Goal: Information Seeking & Learning: Compare options

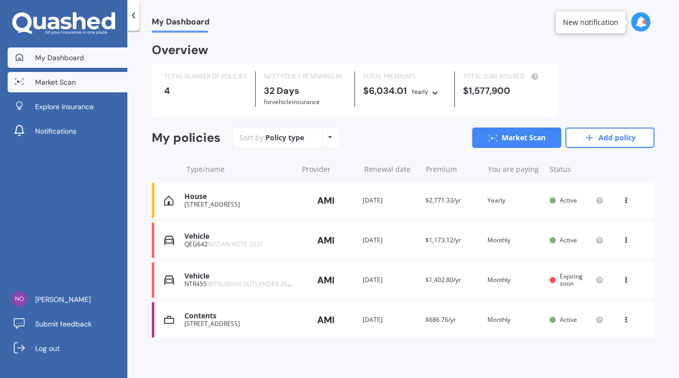
click at [90, 89] on link "Market Scan" at bounding box center [68, 82] width 120 height 20
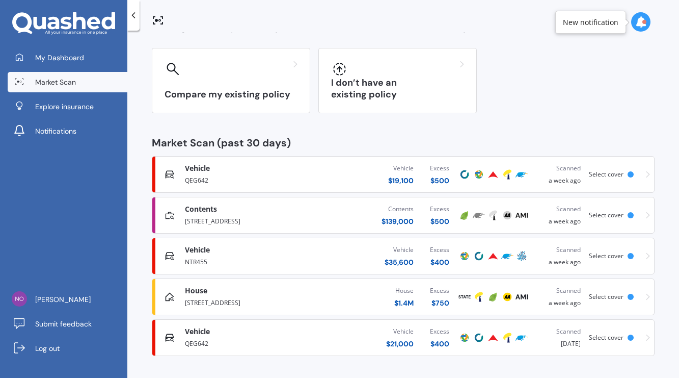
scroll to position [69, 0]
click at [285, 170] on div "Vehicle Comprehensive" at bounding box center [248, 169] width 126 height 10
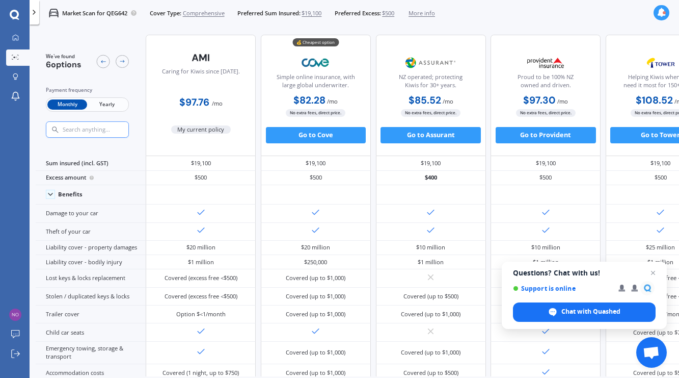
scroll to position [0, 1]
click at [110, 102] on span "Yearly" at bounding box center [107, 104] width 40 height 11
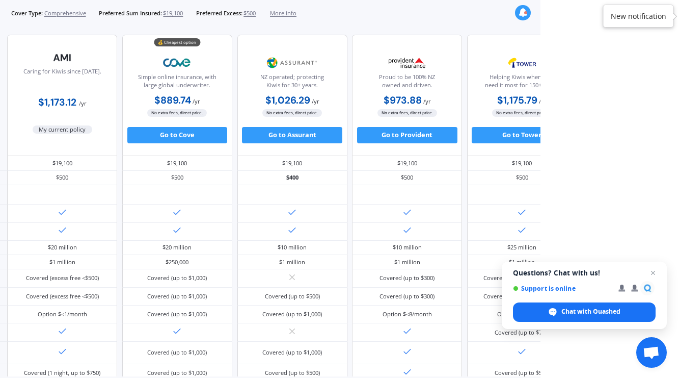
scroll to position [0, 0]
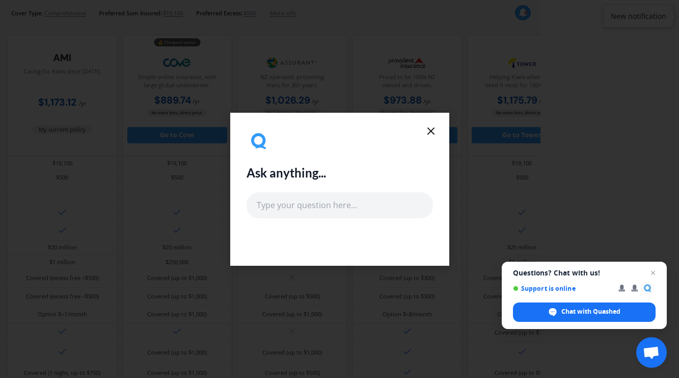
click at [514, 116] on div "Ask anything..." at bounding box center [339, 189] width 679 height 378
click at [432, 130] on icon at bounding box center [431, 131] width 12 height 12
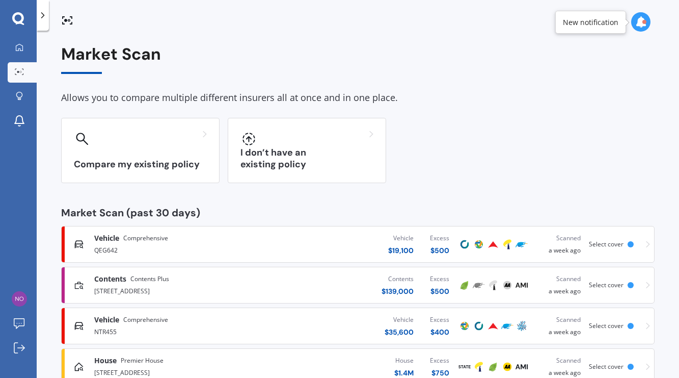
click at [431, 137] on div "Compare my existing policy I don’t have an existing policy" at bounding box center [358, 150] width 594 height 65
click at [631, 248] on div "Vehicle Comprehensive QEG642 Vehicle $ 19,100 Excess $ 500 Scanned a week ago S…" at bounding box center [358, 244] width 585 height 31
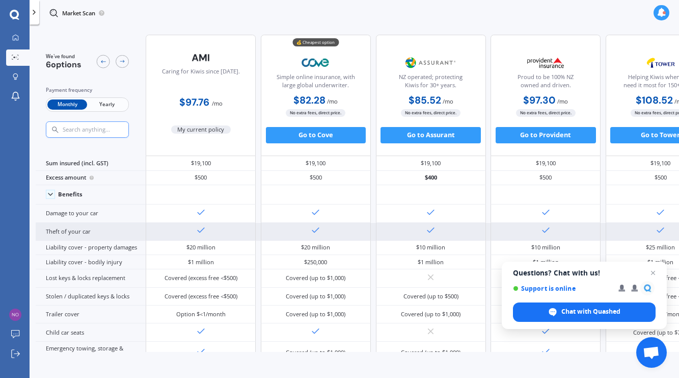
click at [631, 241] on div at bounding box center [661, 232] width 110 height 18
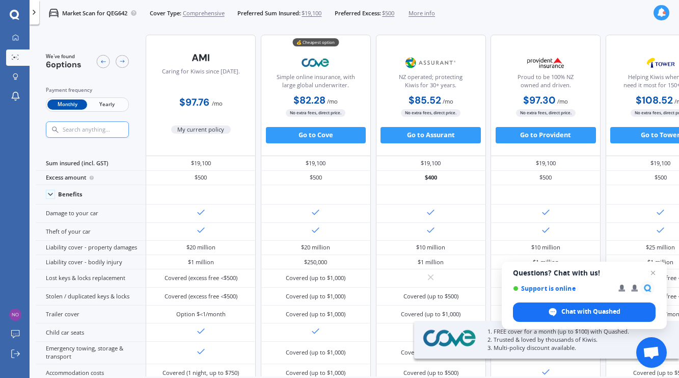
click at [110, 105] on span "Yearly" at bounding box center [107, 104] width 40 height 11
